Goal: Information Seeking & Learning: Learn about a topic

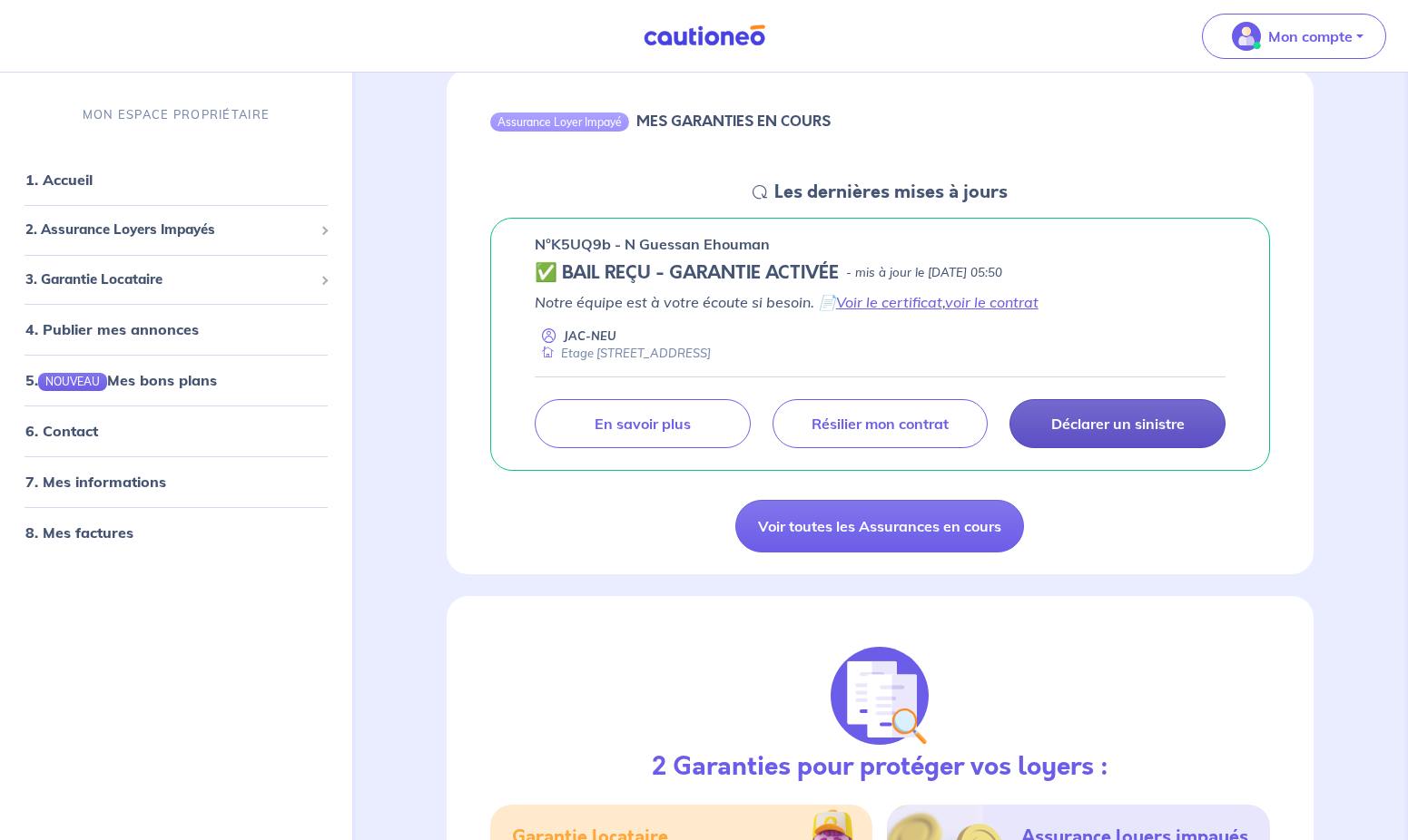
drag, startPoint x: 0, startPoint y: 0, endPoint x: 1123, endPoint y: 431, distance: 1202.9
click at [1123, 431] on p "Déclarer un sinistre" at bounding box center [1118, 423] width 134 height 18
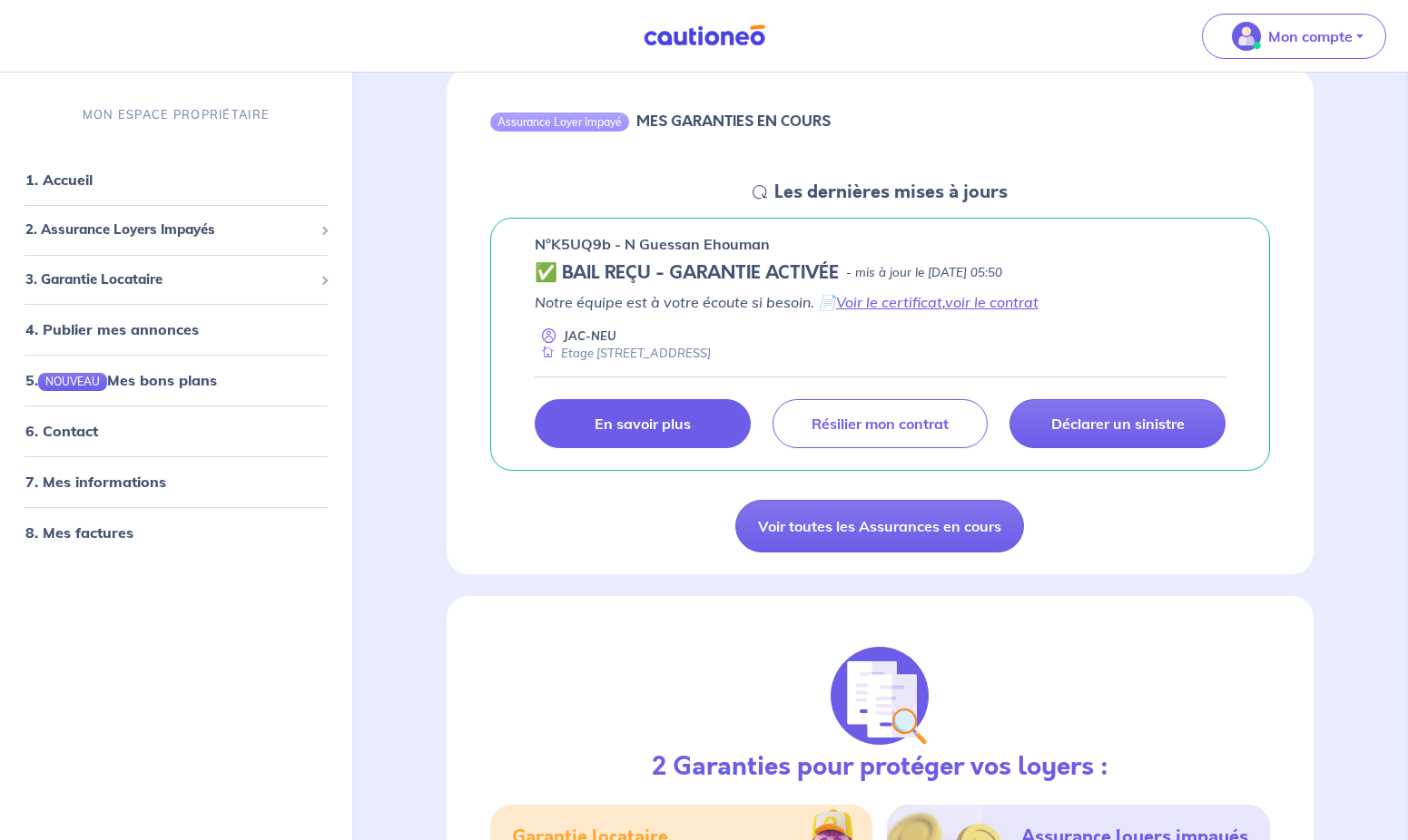
click at [611, 423] on p "En savoir plus" at bounding box center [643, 423] width 96 height 18
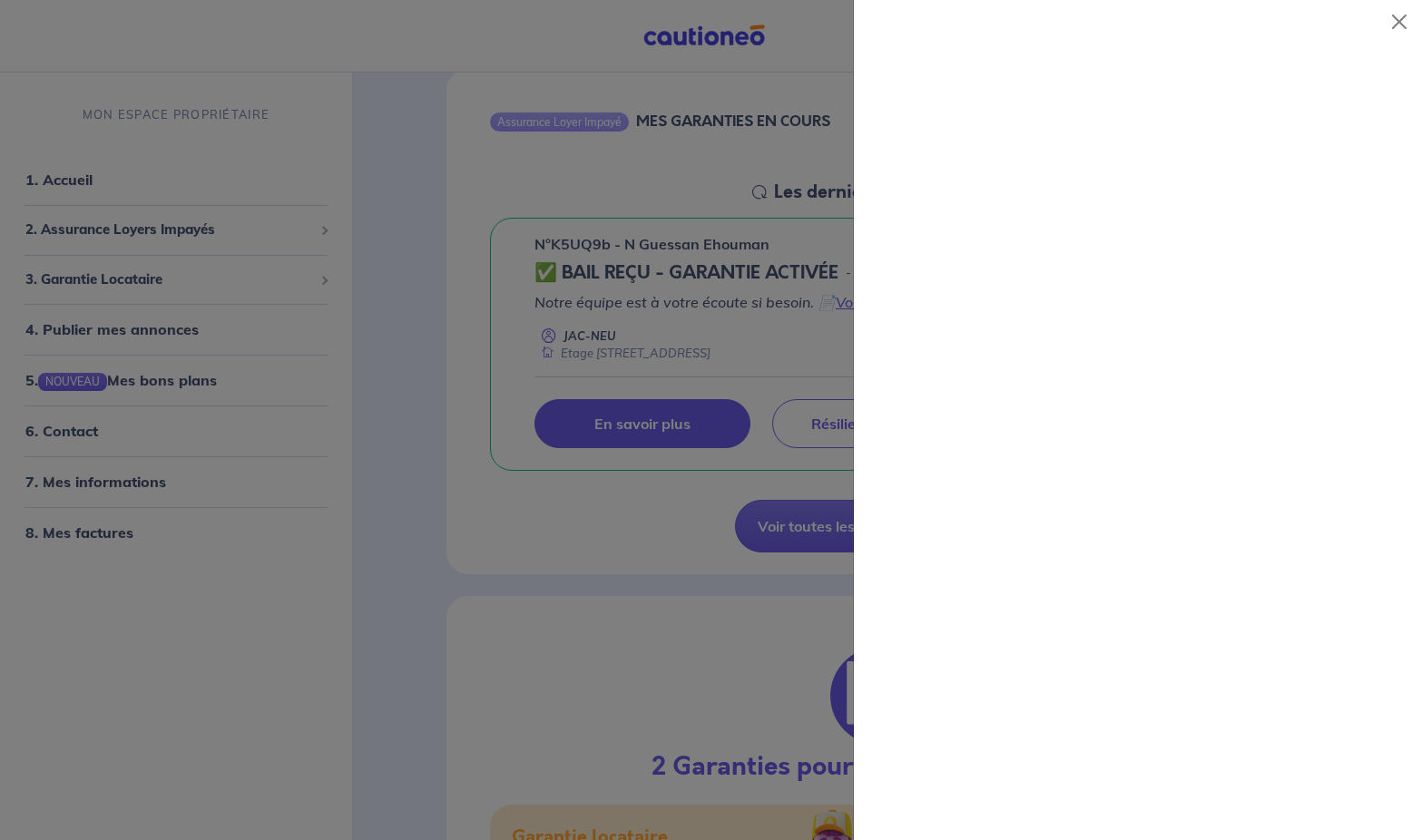
click at [965, 285] on div at bounding box center [1137, 441] width 567 height 797
click at [1395, 24] on button "Close" at bounding box center [1399, 22] width 29 height 29
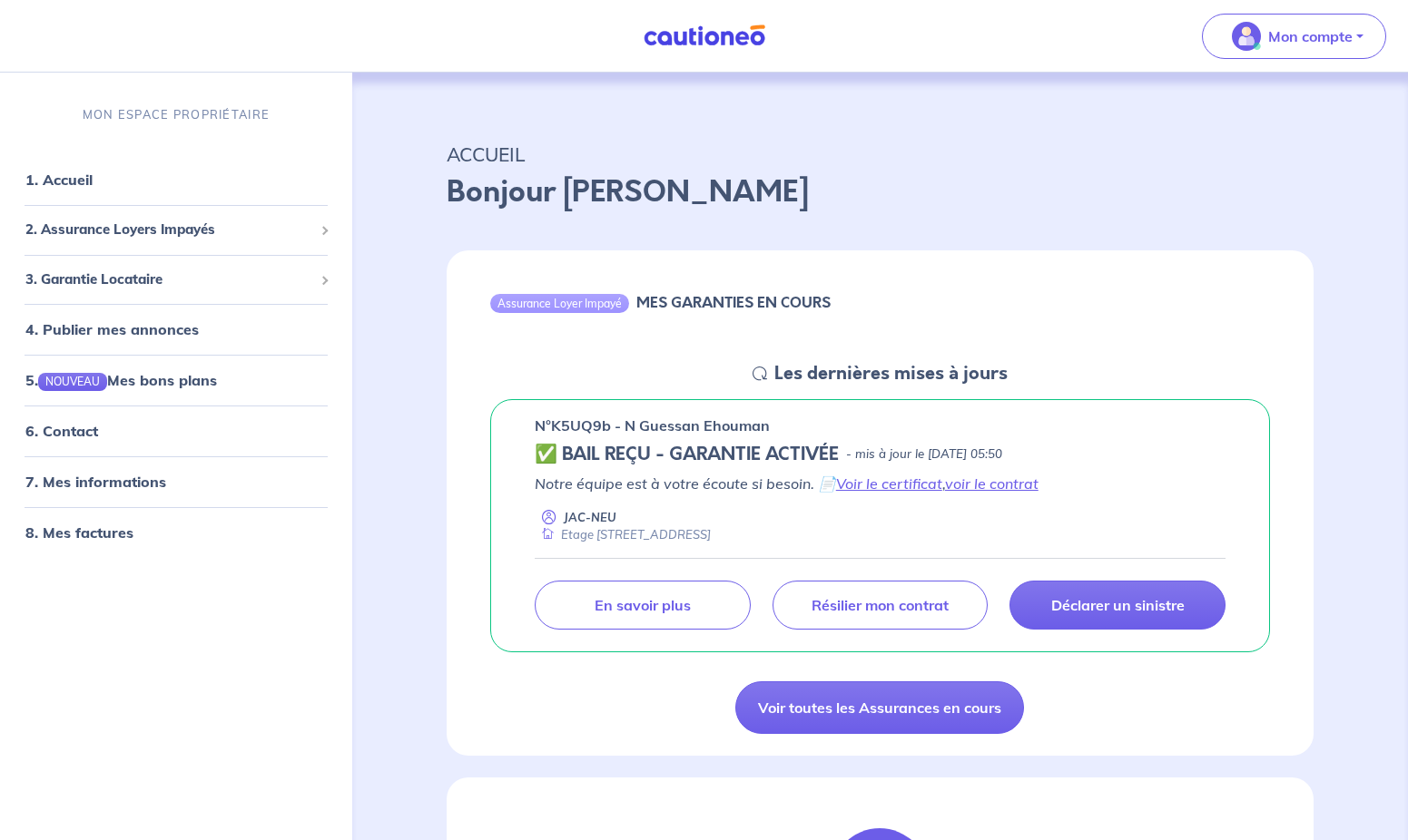
click at [698, 580] on link "En savoir plus" at bounding box center [643, 605] width 216 height 49
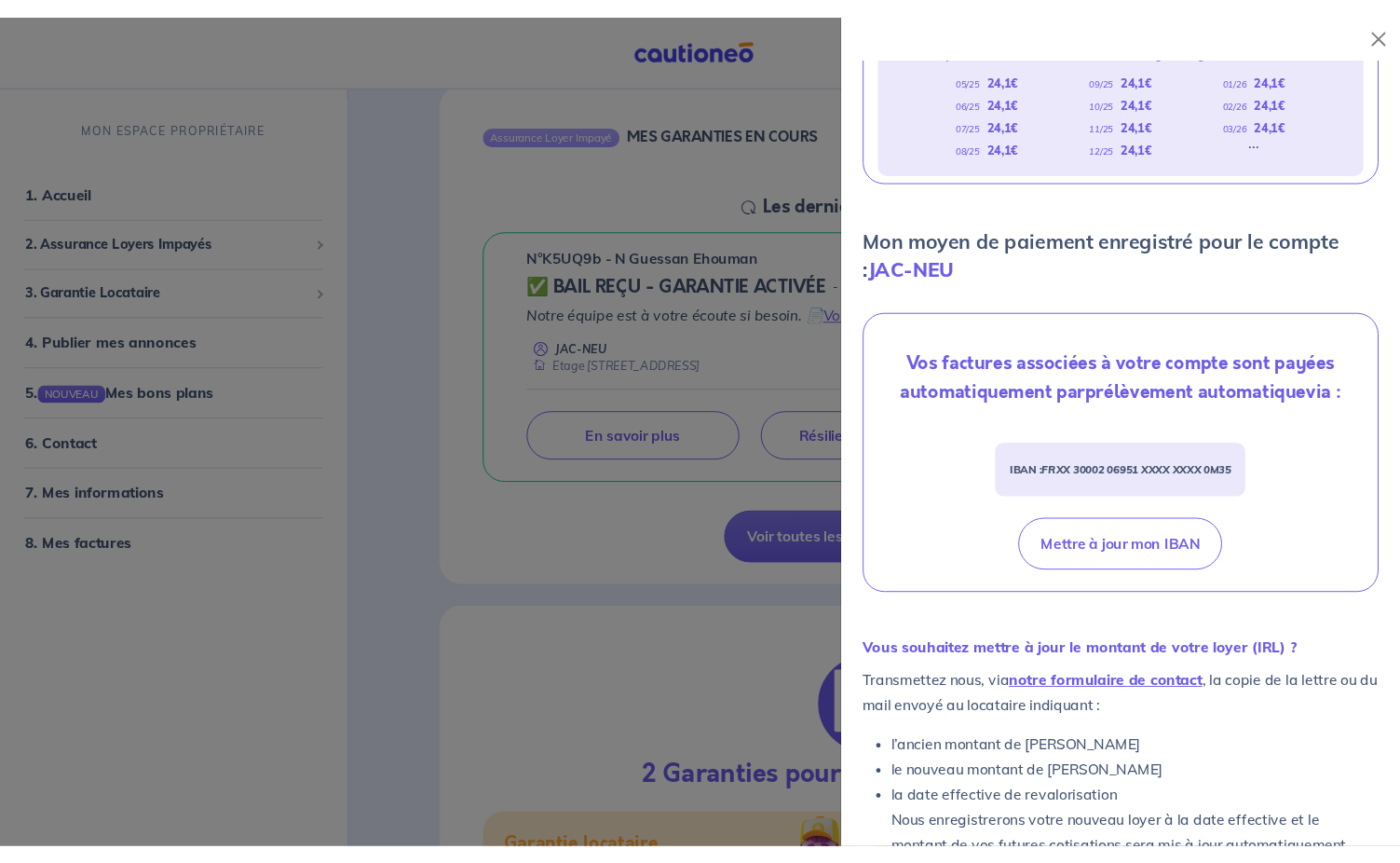
scroll to position [503, 0]
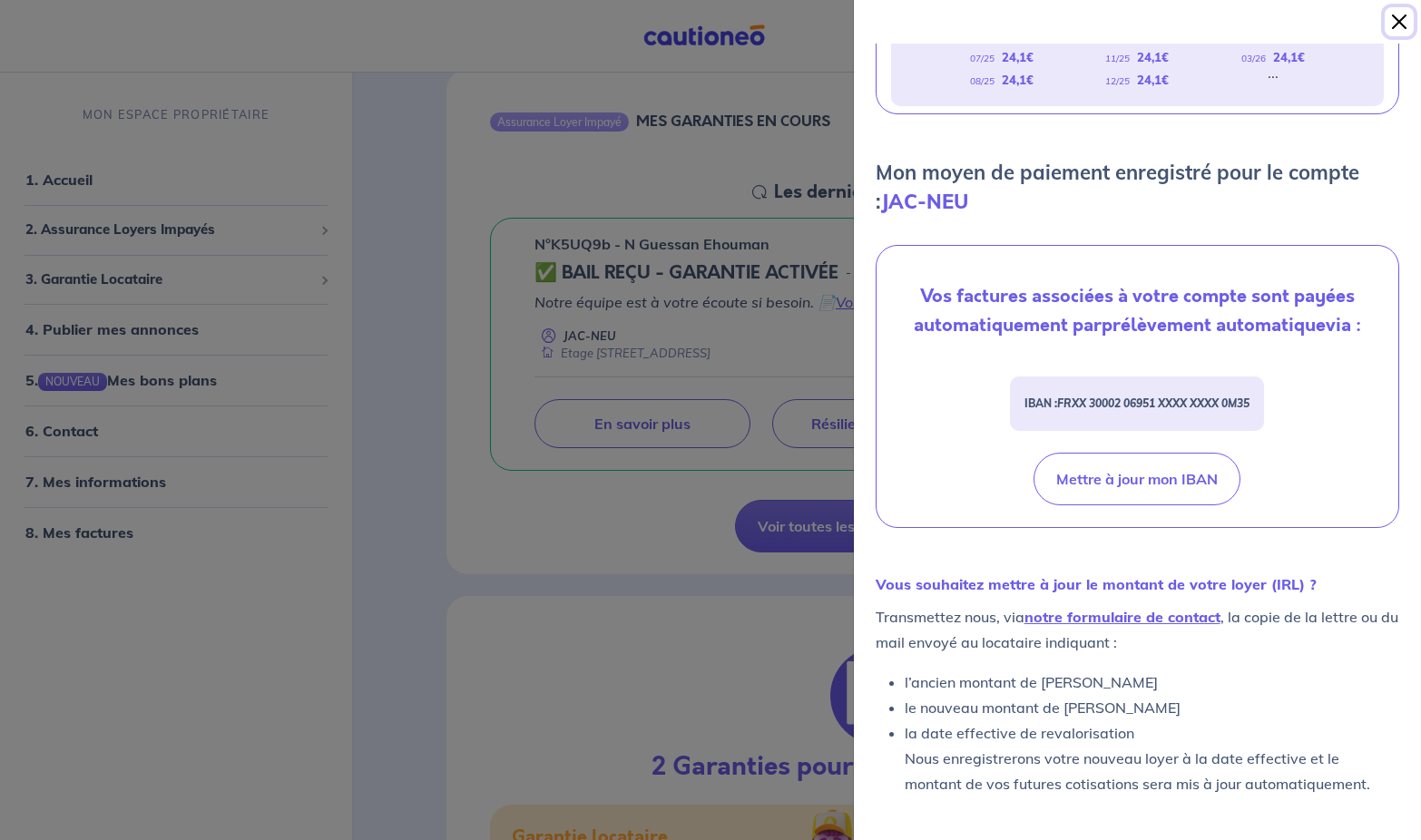
click at [1396, 32] on button "Close" at bounding box center [1399, 22] width 29 height 29
